Goal: Task Accomplishment & Management: Complete application form

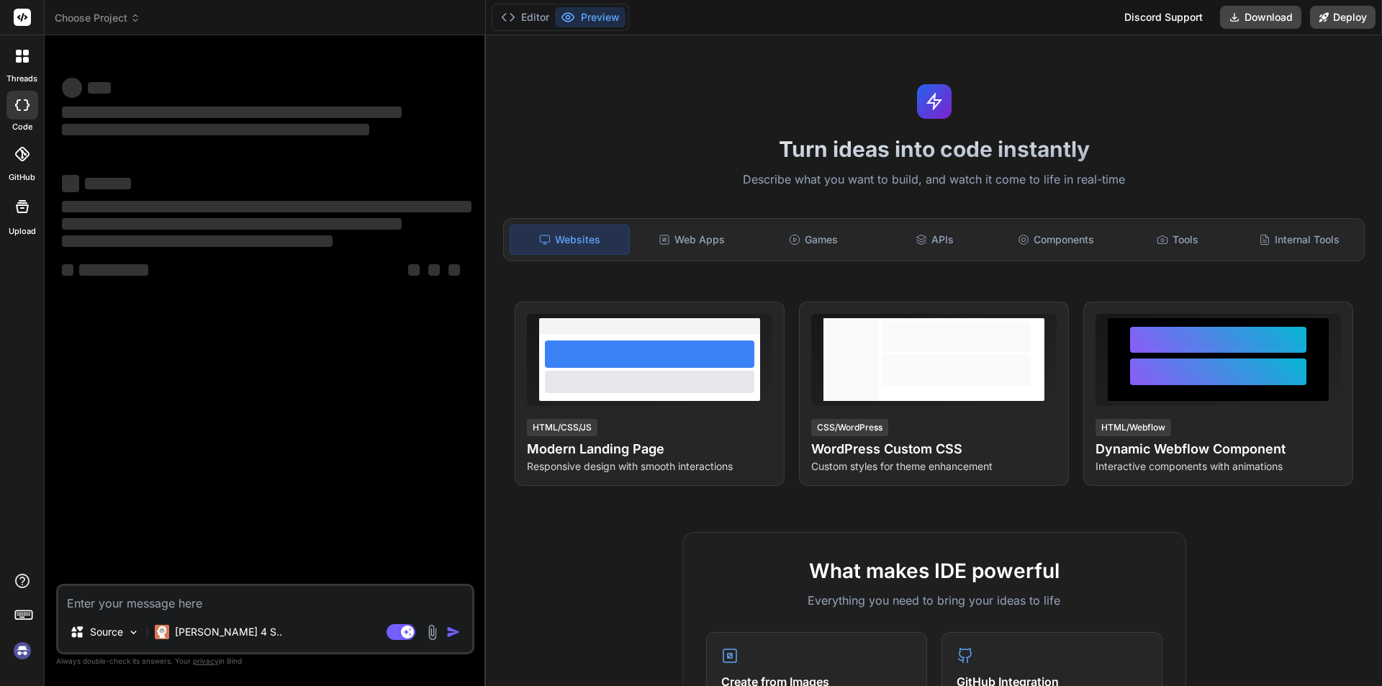
click at [19, 651] on img at bounding box center [22, 650] width 24 height 24
type textarea "x"
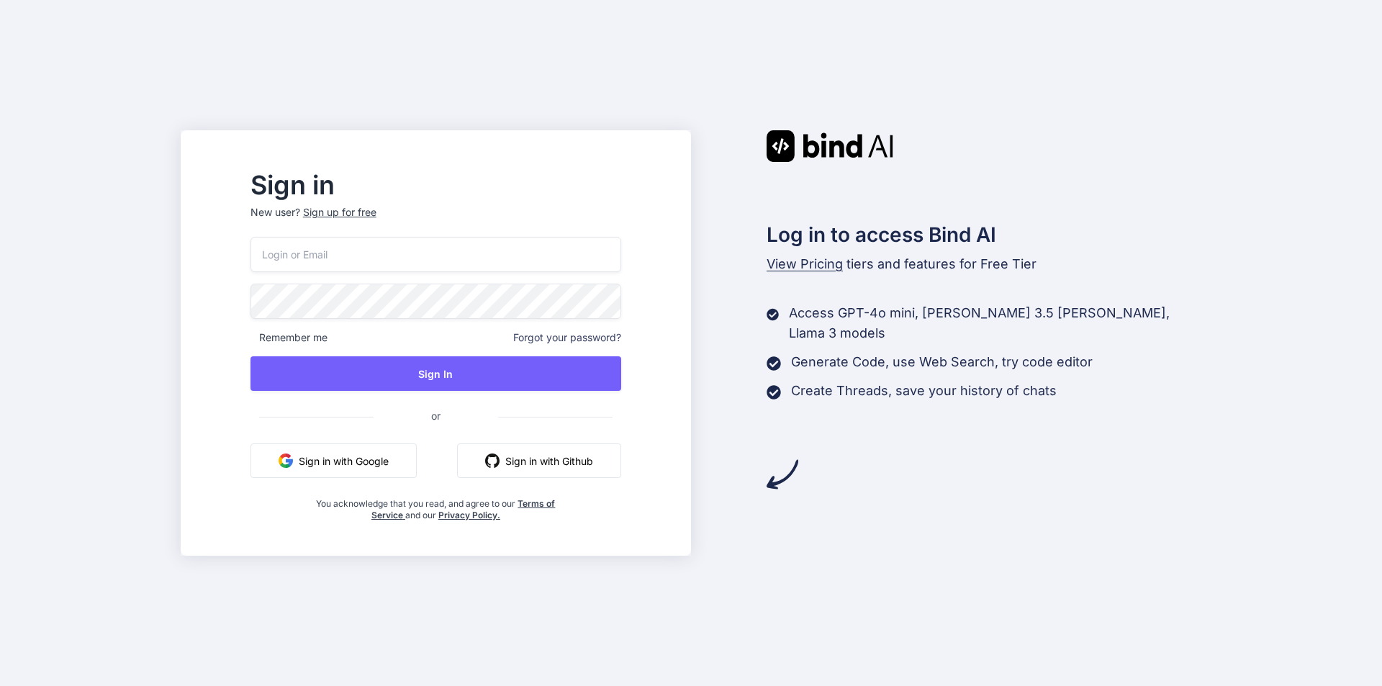
click at [367, 214] on div "Sign up for free" at bounding box center [339, 212] width 73 height 14
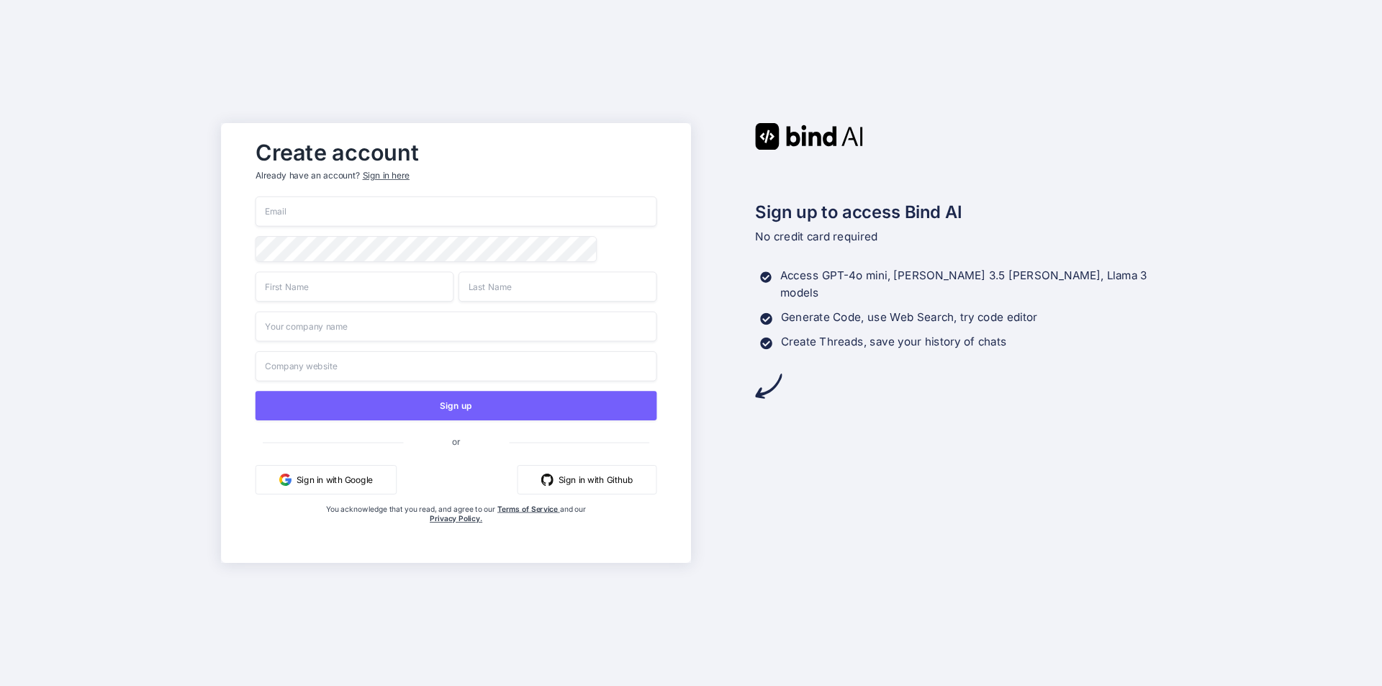
click at [369, 217] on input "email" at bounding box center [457, 212] width 402 height 30
paste input "namespace BulkyBookWeb.Areas.Customer.Controllers { [Area("Customer")] [Authori…"
type input "namespace BulkyBookWeb.Areas.Customer.Controllers { [Area("Customer")] [Authori…"
click at [369, 205] on input "email" at bounding box center [457, 212] width 402 height 30
click at [376, 207] on input "shreyas123@yopmail..com" at bounding box center [457, 212] width 402 height 30
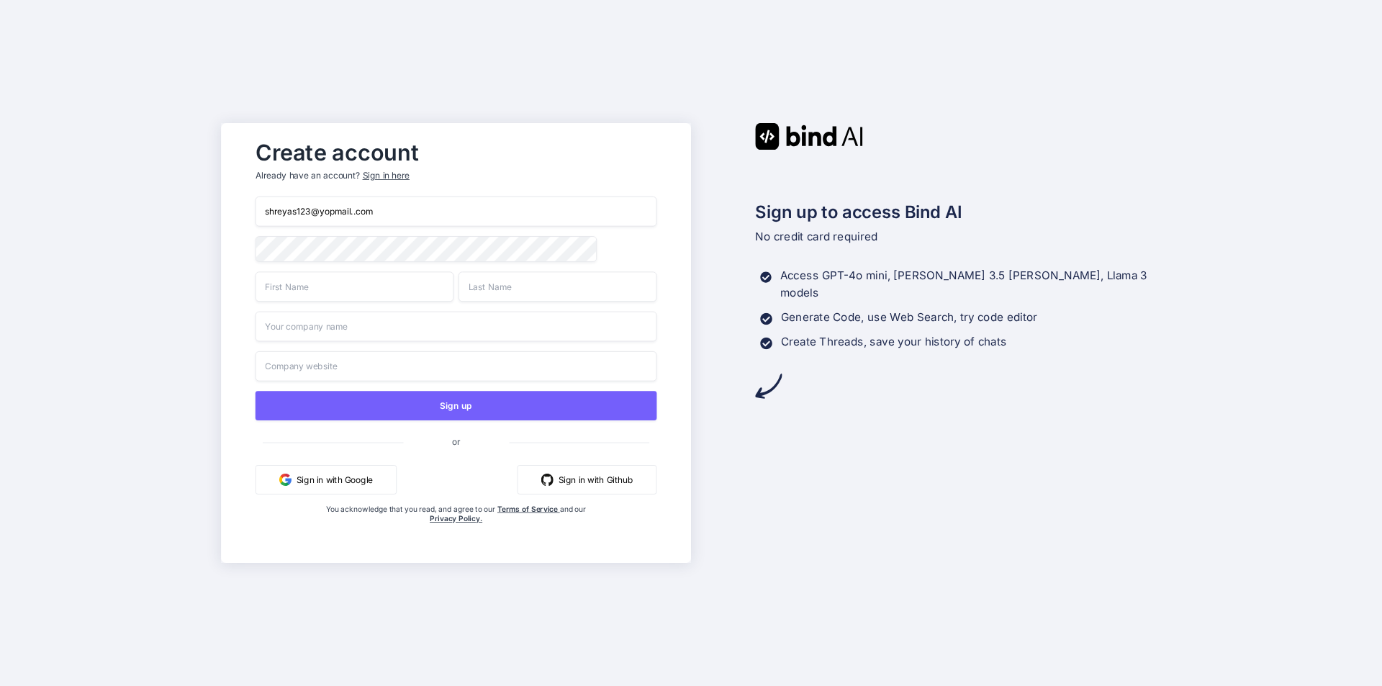
type input "shreyas123@yopmail..com"
click at [284, 293] on input "text" at bounding box center [355, 286] width 198 height 30
type input "dfd"
click at [499, 294] on input "text" at bounding box center [558, 286] width 198 height 30
type input "fdf"
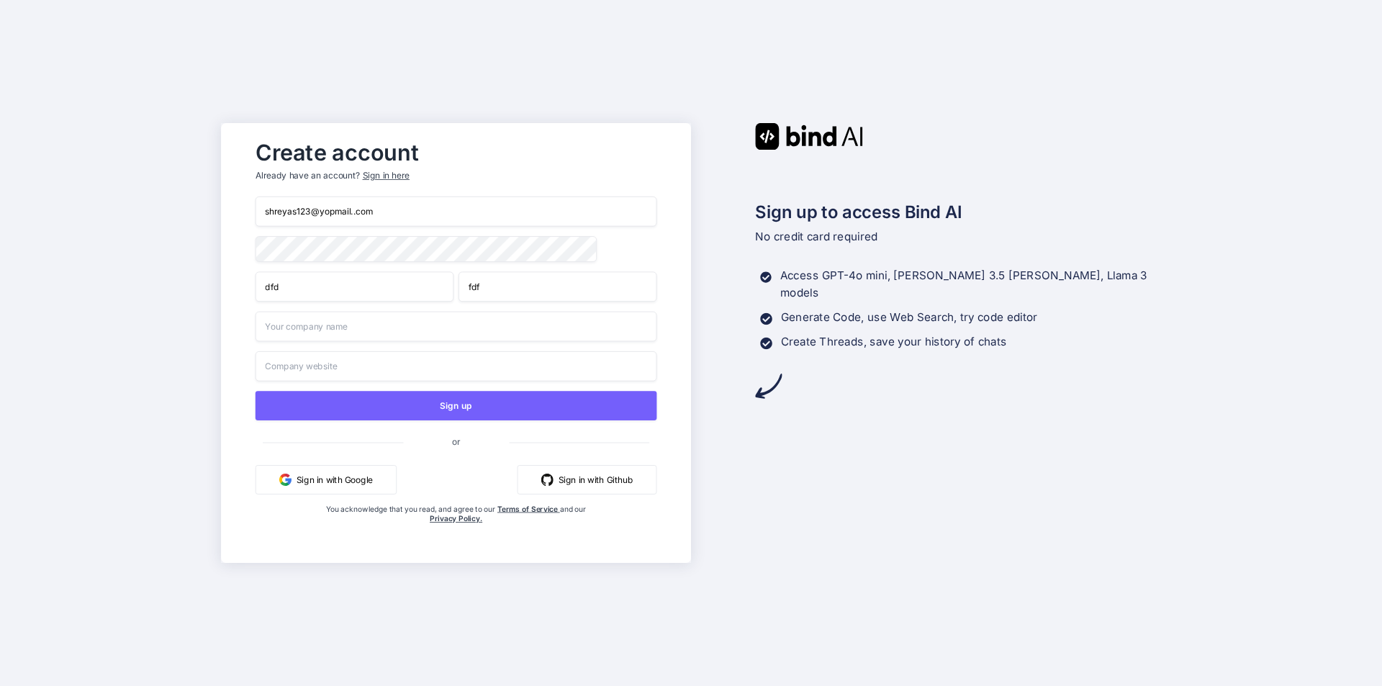
click at [351, 338] on input "text" at bounding box center [457, 327] width 402 height 30
type input "dfds"
click at [316, 376] on input "text" at bounding box center [457, 366] width 402 height 30
type input "fdsfs"
drag, startPoint x: 387, startPoint y: 203, endPoint x: 131, endPoint y: 217, distance: 255.9
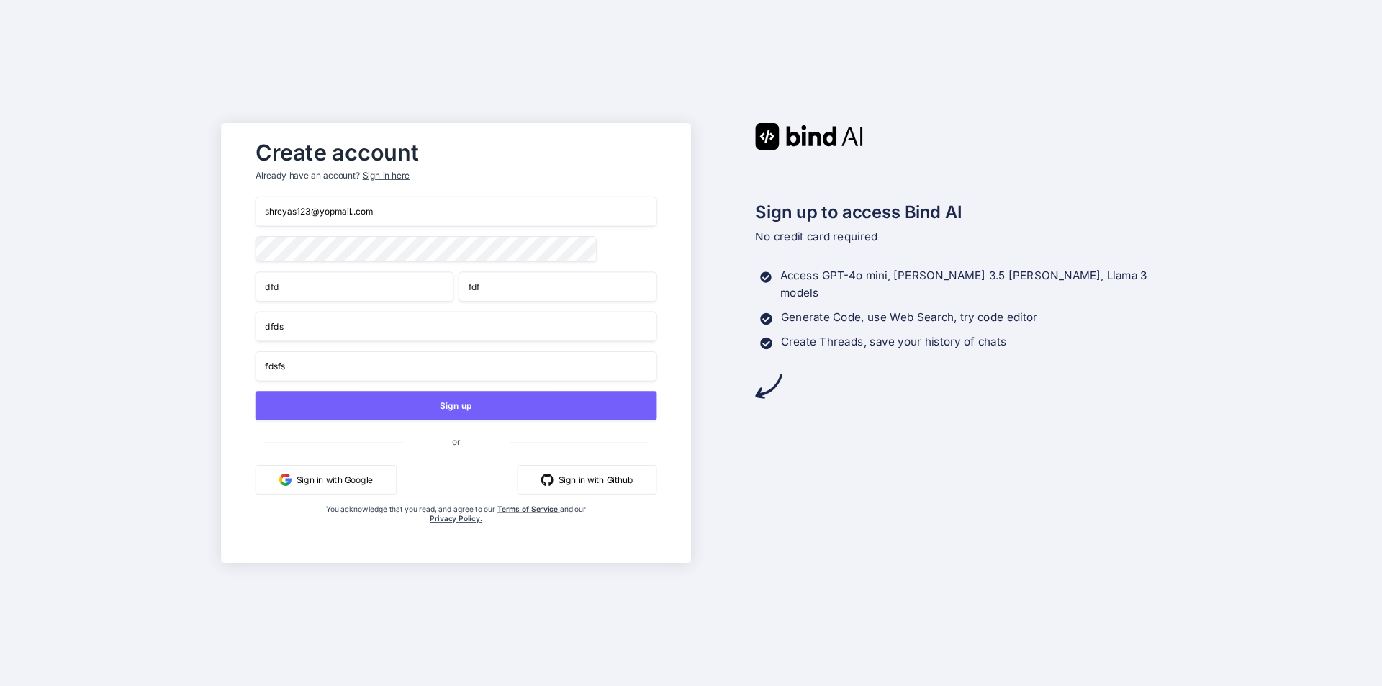
click at [131, 217] on div "Create account Already have an account? Sign in here shreyas123@yopmail..com df…" at bounding box center [691, 343] width 1382 height 686
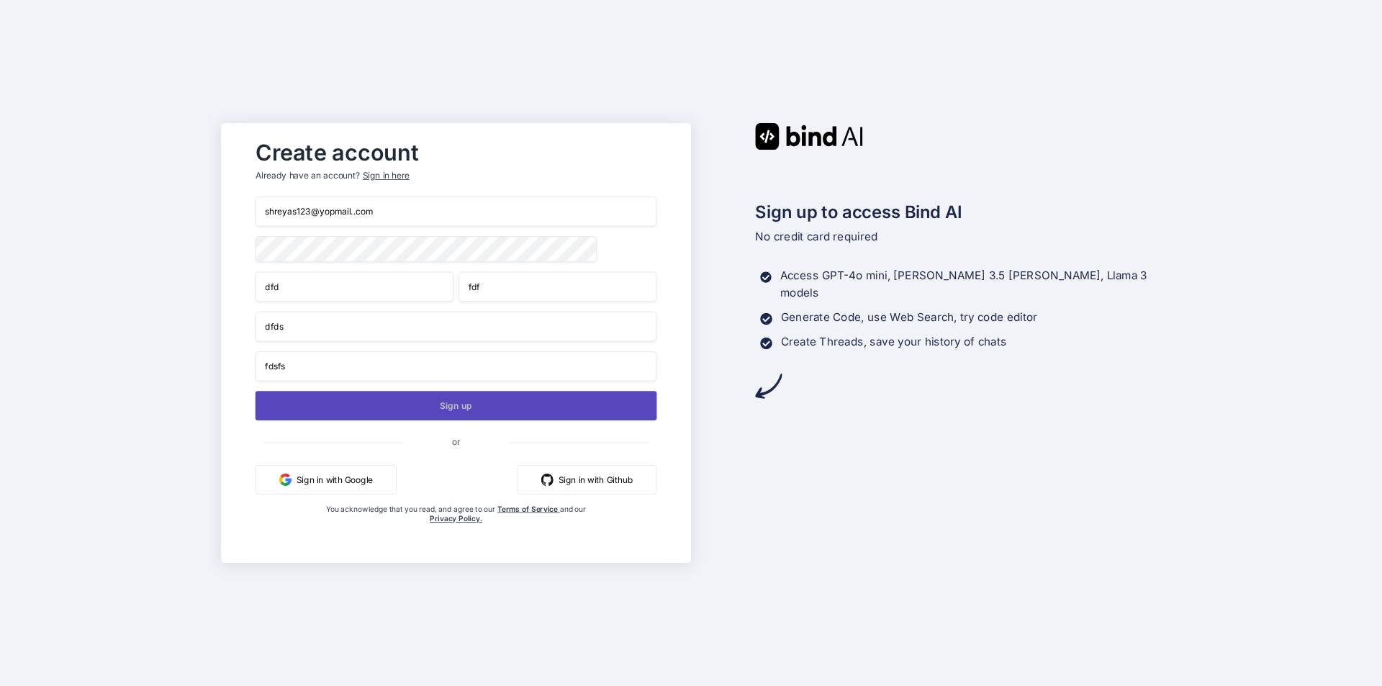
click at [343, 410] on button "Sign up" at bounding box center [457, 406] width 402 height 30
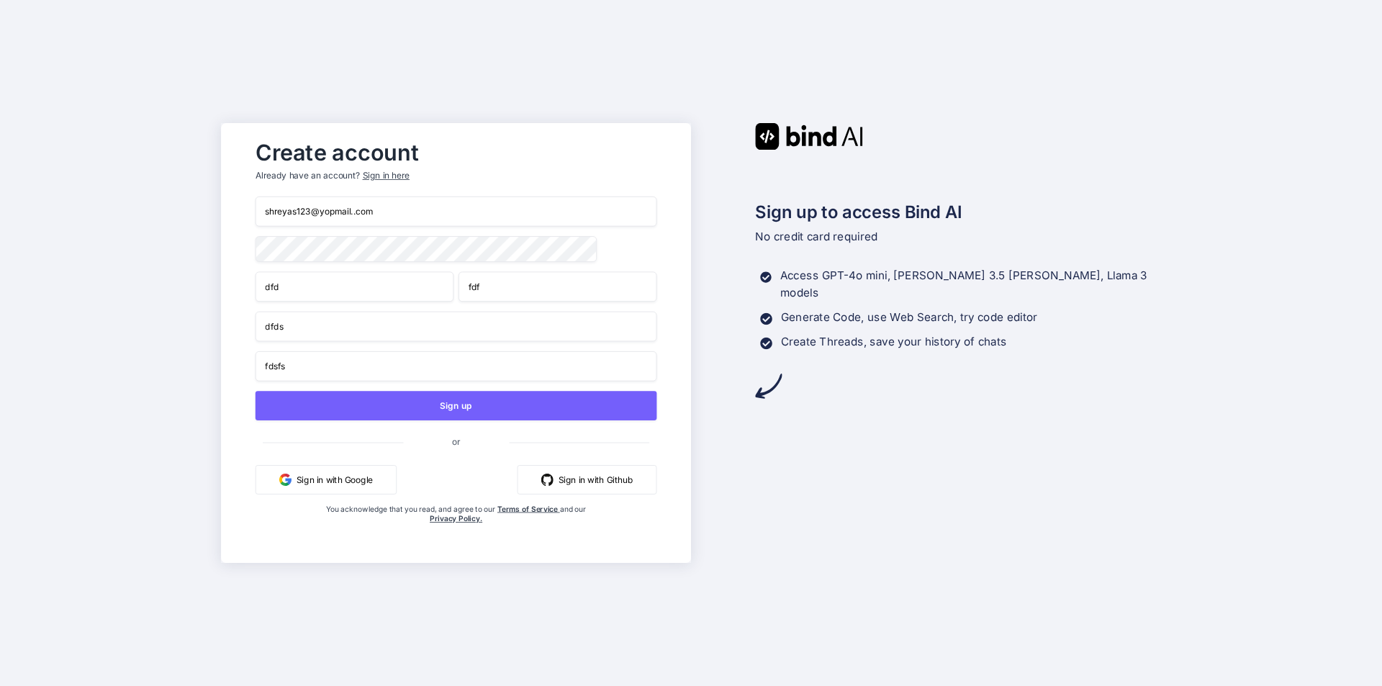
click at [432, 214] on input "shreyas123@yopmail..com" at bounding box center [457, 212] width 402 height 30
click at [297, 209] on input "shreyas123@yopmail..com" at bounding box center [457, 212] width 402 height 30
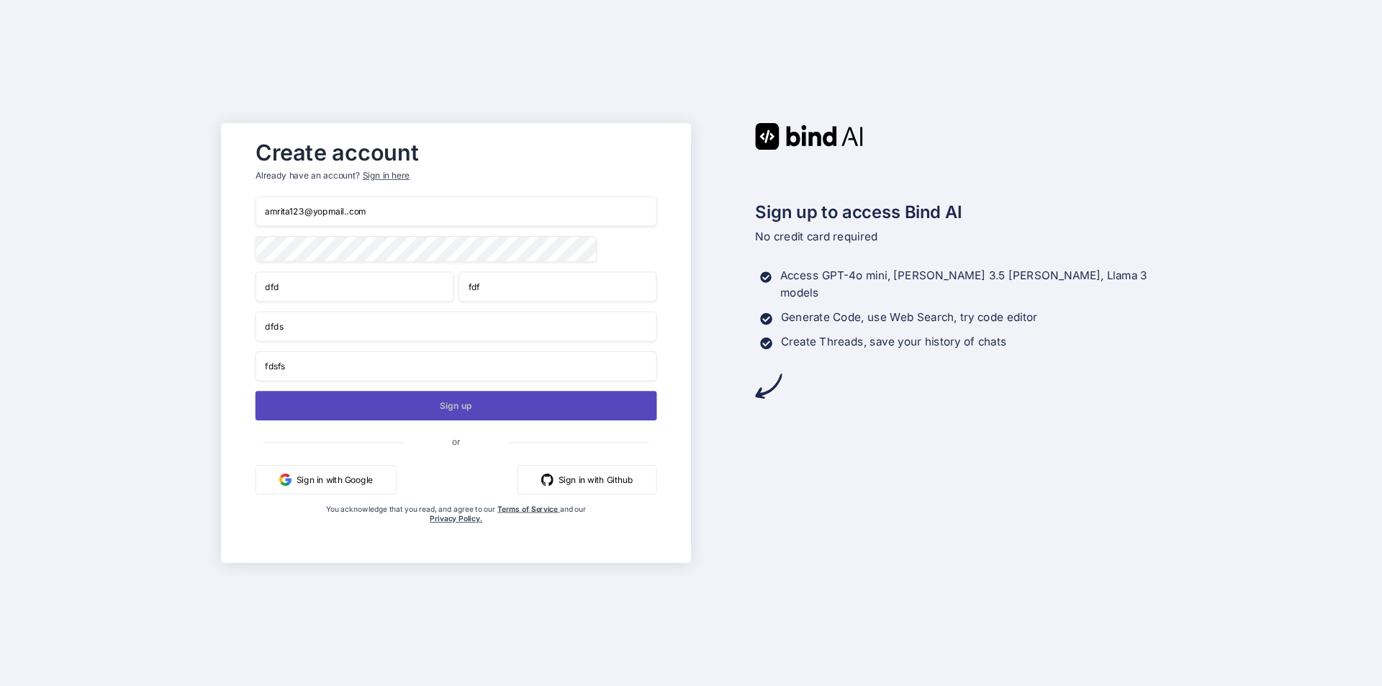
type input "amrita123@yopmail..com"
click at [313, 407] on button "Sign up" at bounding box center [457, 406] width 402 height 30
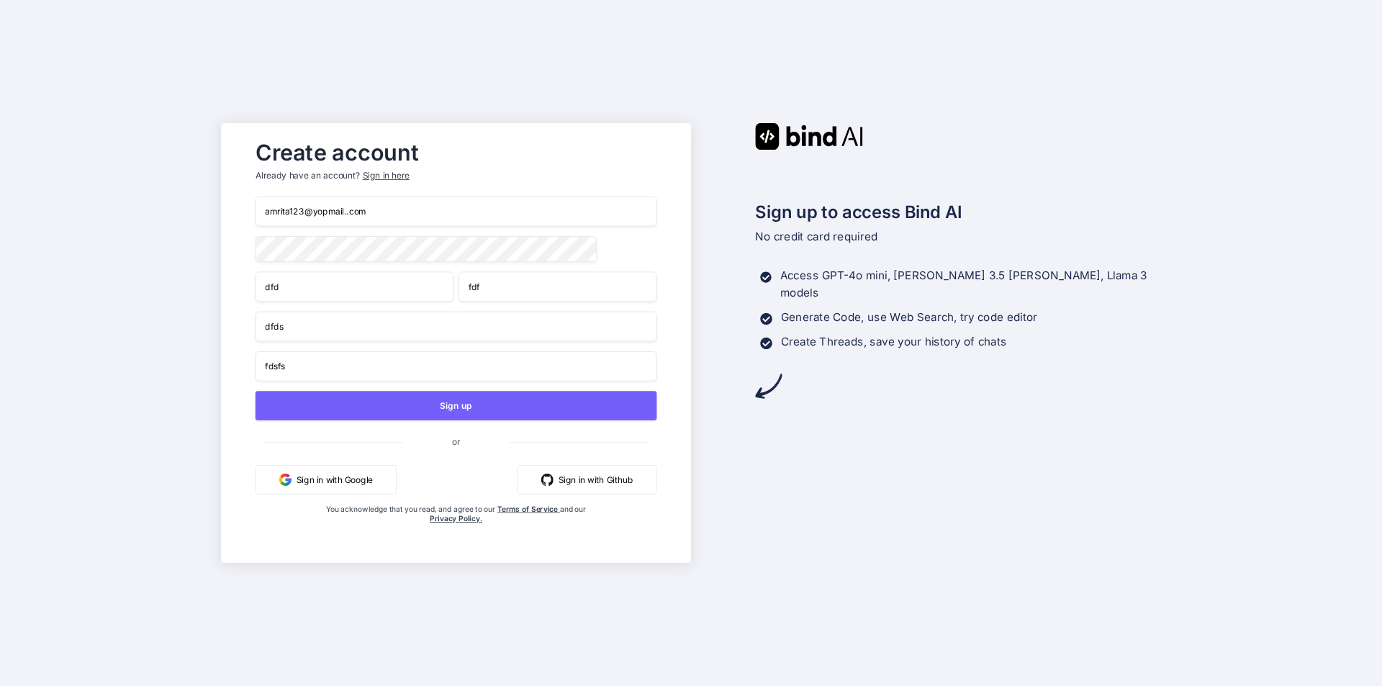
click at [373, 209] on input "amrita123@yopmail..com" at bounding box center [457, 212] width 402 height 30
drag, startPoint x: 373, startPoint y: 209, endPoint x: 217, endPoint y: 198, distance: 155.9
click at [217, 198] on div "Create account Already have an account? Sign in here amrita123@yopmail..com dfd…" at bounding box center [691, 343] width 1382 height 686
click at [419, 218] on input "amrita123@yopmail..com" at bounding box center [457, 212] width 402 height 30
drag, startPoint x: 416, startPoint y: 216, endPoint x: 238, endPoint y: 197, distance: 179.6
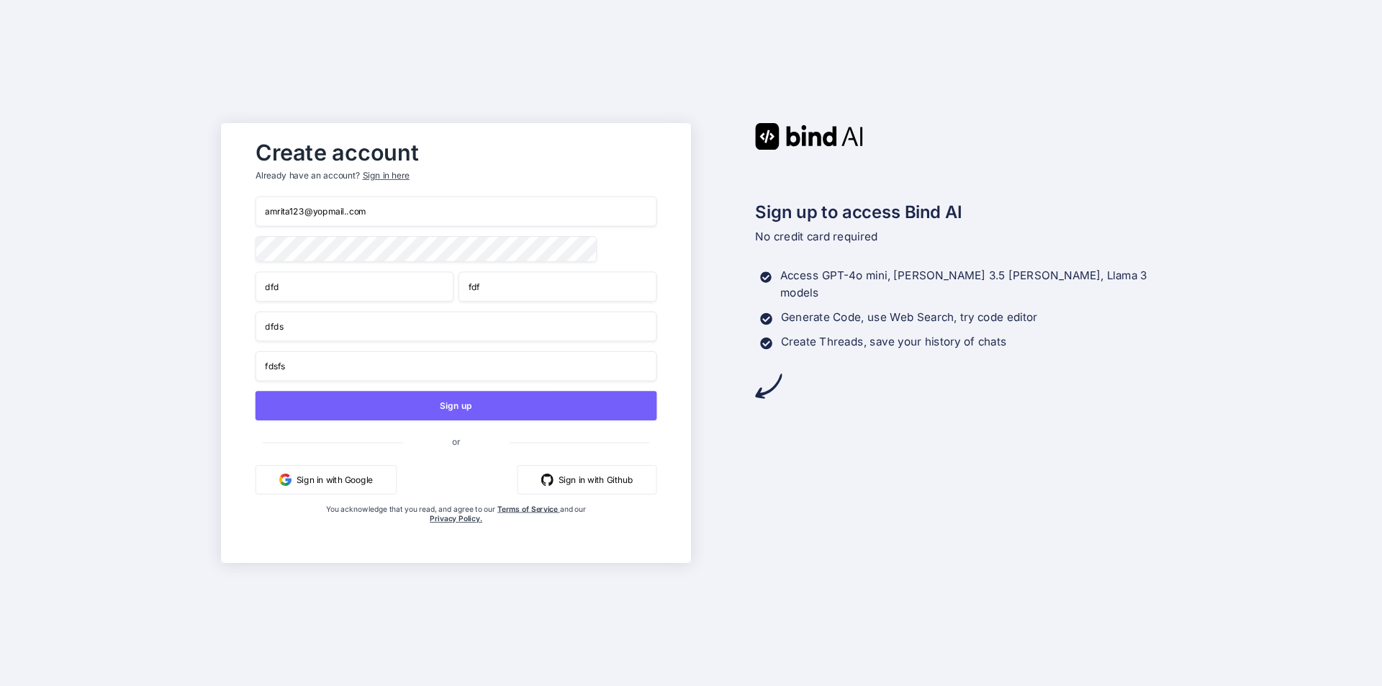
click at [238, 197] on div "Create account Already have an account? Sign in here amrita123@yopmail..com dfd…" at bounding box center [456, 343] width 470 height 440
click at [374, 204] on input "amrita123@yopmail..com" at bounding box center [457, 212] width 402 height 30
drag, startPoint x: 437, startPoint y: 198, endPoint x: 52, endPoint y: 239, distance: 387.3
click at [52, 239] on div "Create account Already have an account? Sign in here amrita123@yopmail..com dfd…" at bounding box center [691, 343] width 1382 height 686
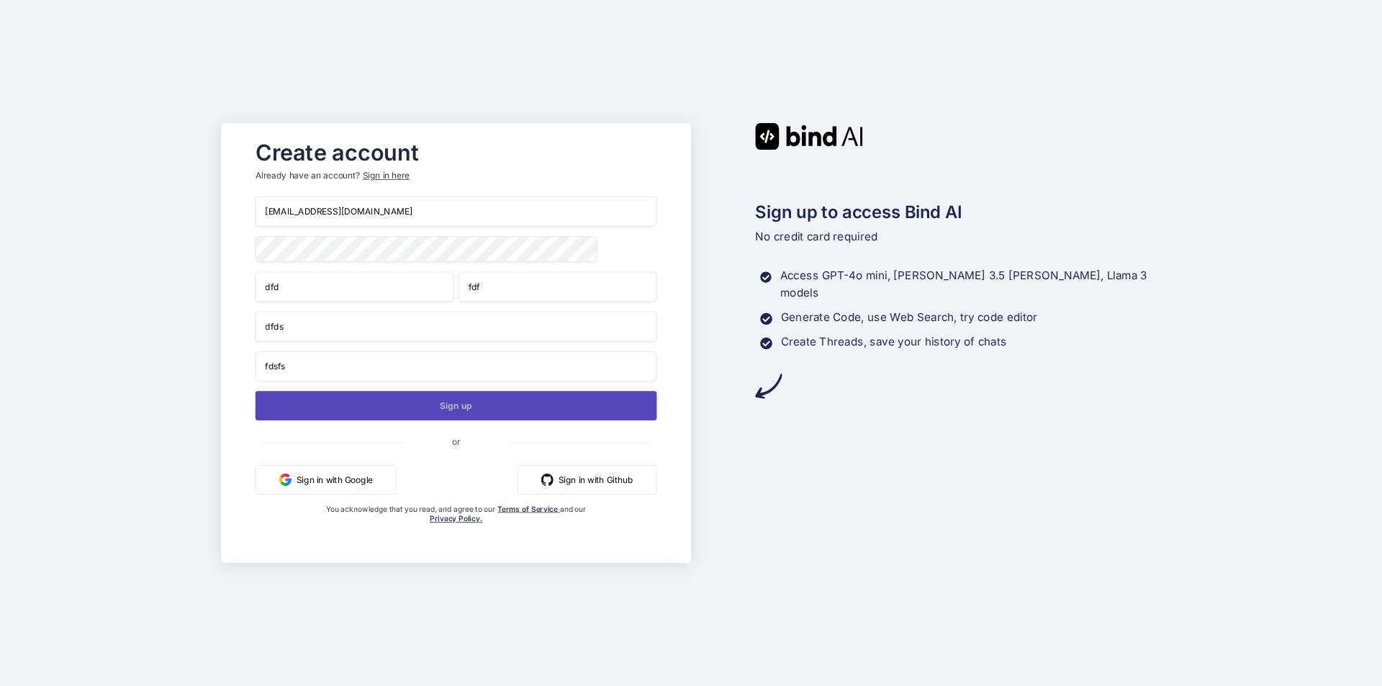
click at [317, 405] on button "Sign up" at bounding box center [457, 406] width 402 height 30
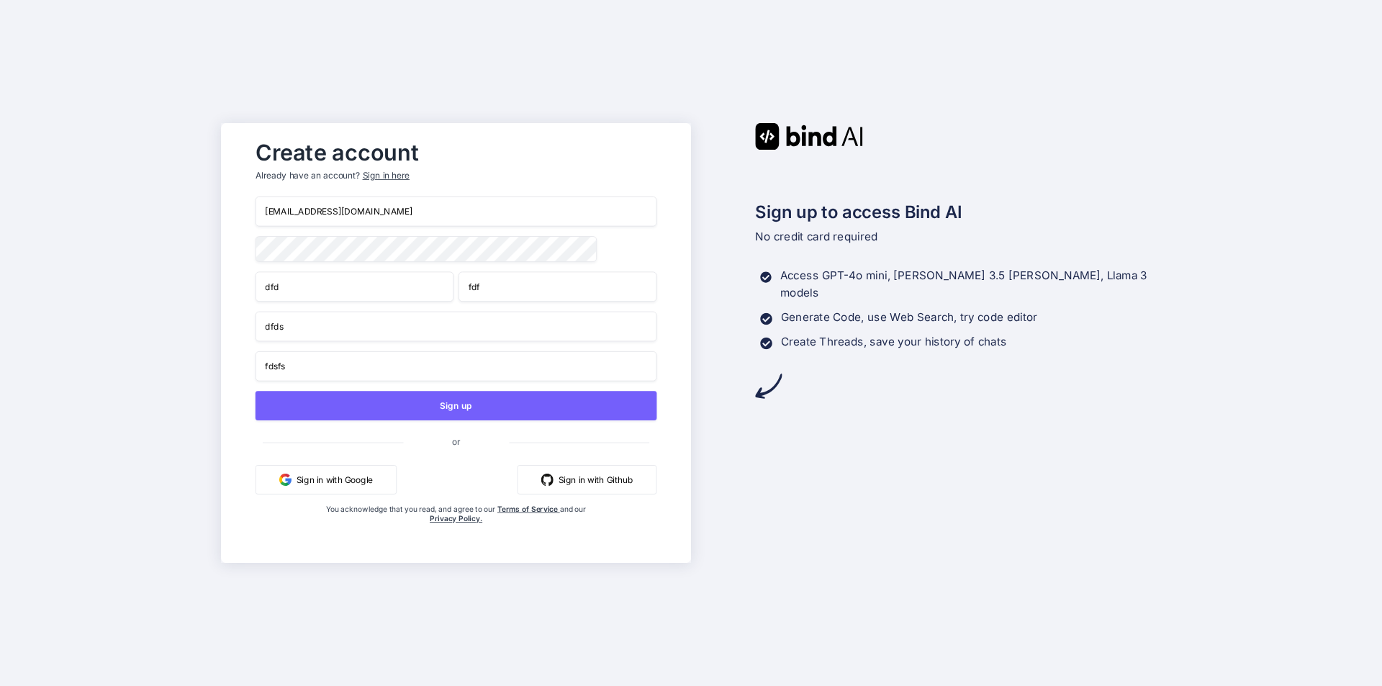
click at [346, 215] on input "div@yopmail.com" at bounding box center [457, 212] width 402 height 30
click at [278, 210] on input "div@yopmail.com" at bounding box center [457, 212] width 402 height 30
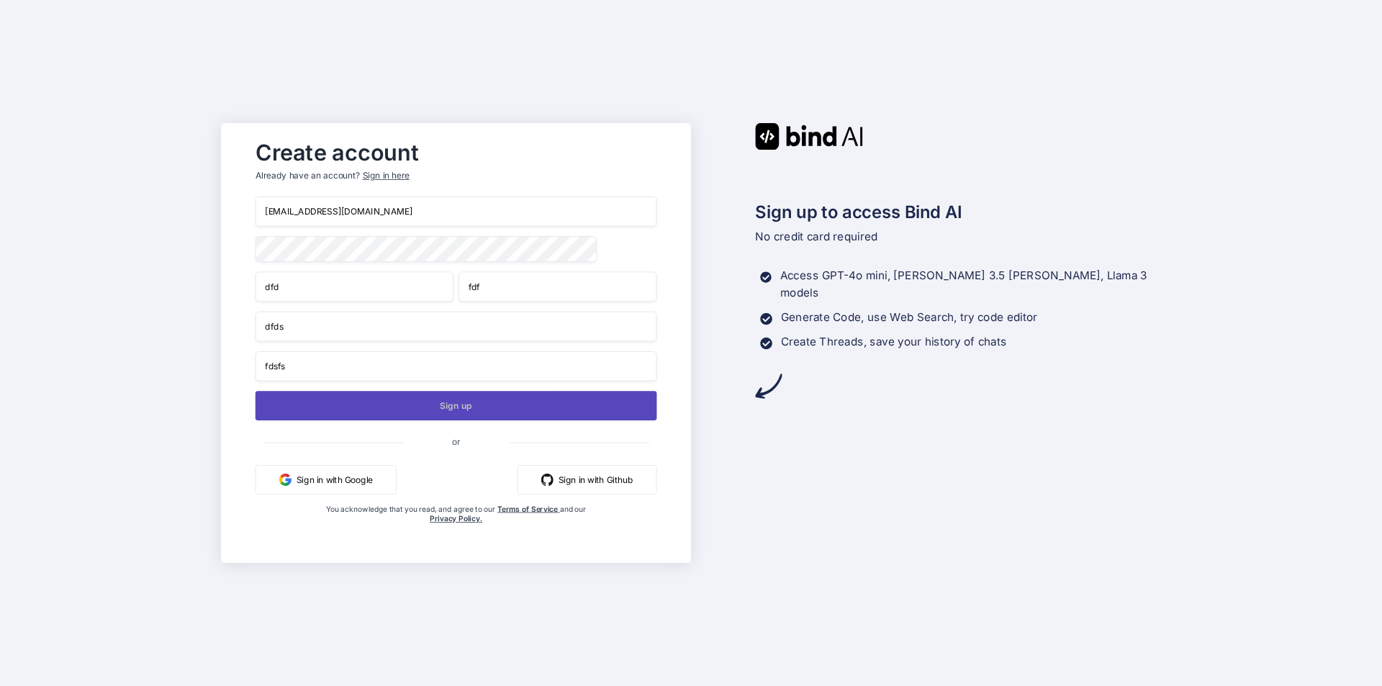
type input "div123@yopmail.com"
click at [390, 409] on button "Sign up" at bounding box center [457, 406] width 402 height 30
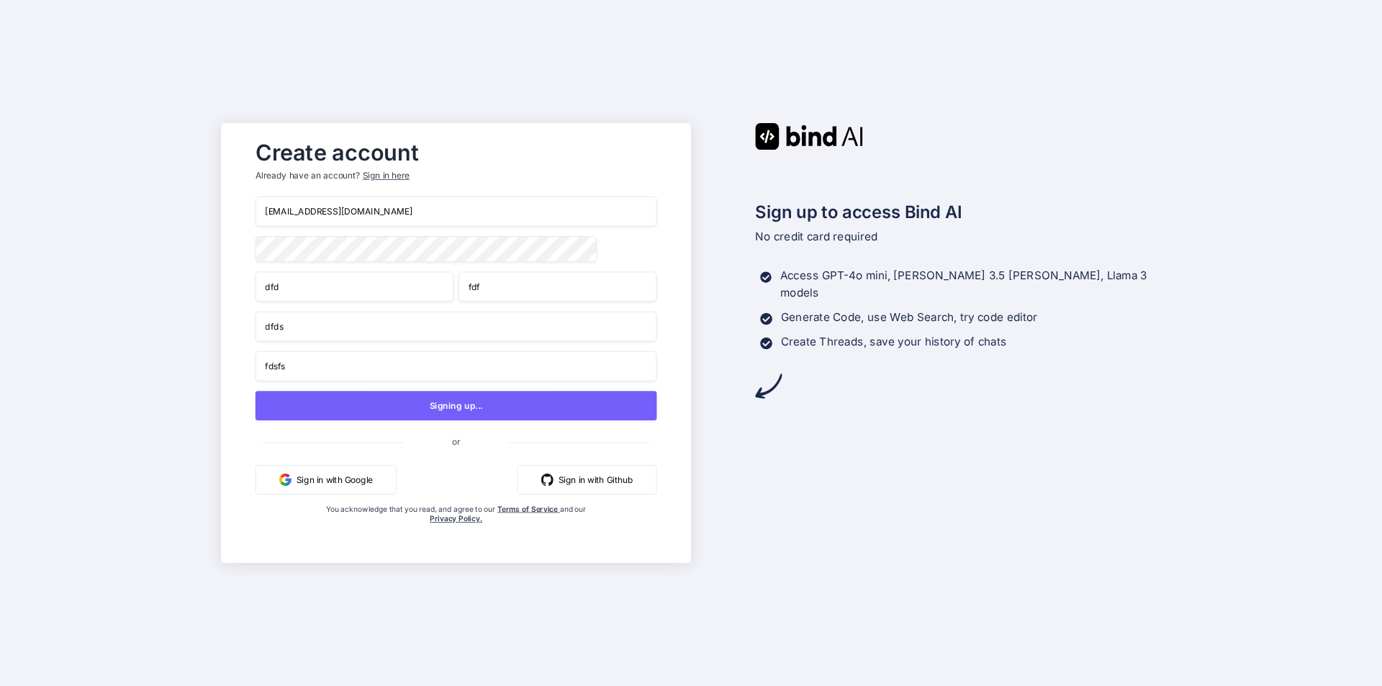
drag, startPoint x: 366, startPoint y: 209, endPoint x: 239, endPoint y: 206, distance: 127.4
click at [239, 206] on div "Create account Already have an account? Sign in here div123@yopmail.com dfd fdf…" at bounding box center [456, 343] width 470 height 440
click at [457, 220] on input "div123@yopmail.com" at bounding box center [457, 212] width 402 height 30
drag, startPoint x: 402, startPoint y: 178, endPoint x: 908, endPoint y: 63, distance: 519.5
click at [908, 63] on div "Create account Already have an account? Sign in here div123@yopmail.com dfd fdf…" at bounding box center [691, 343] width 1382 height 686
